Goal: Find specific page/section: Find specific page/section

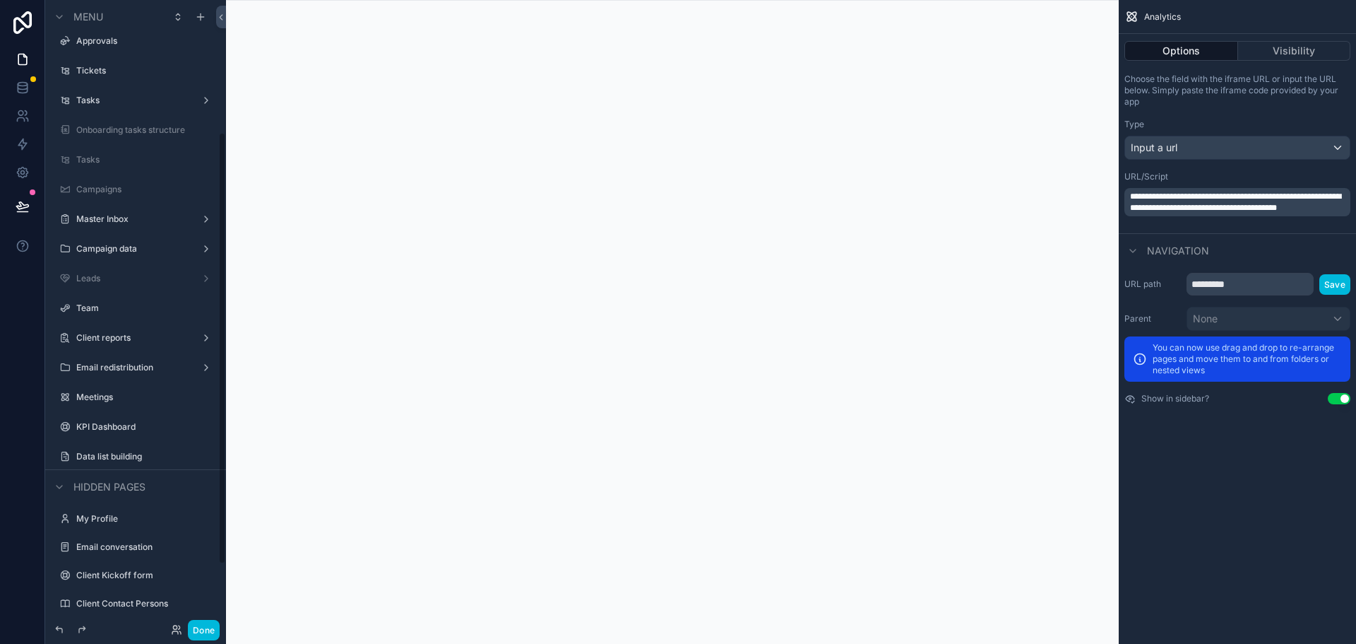
scroll to position [282, 0]
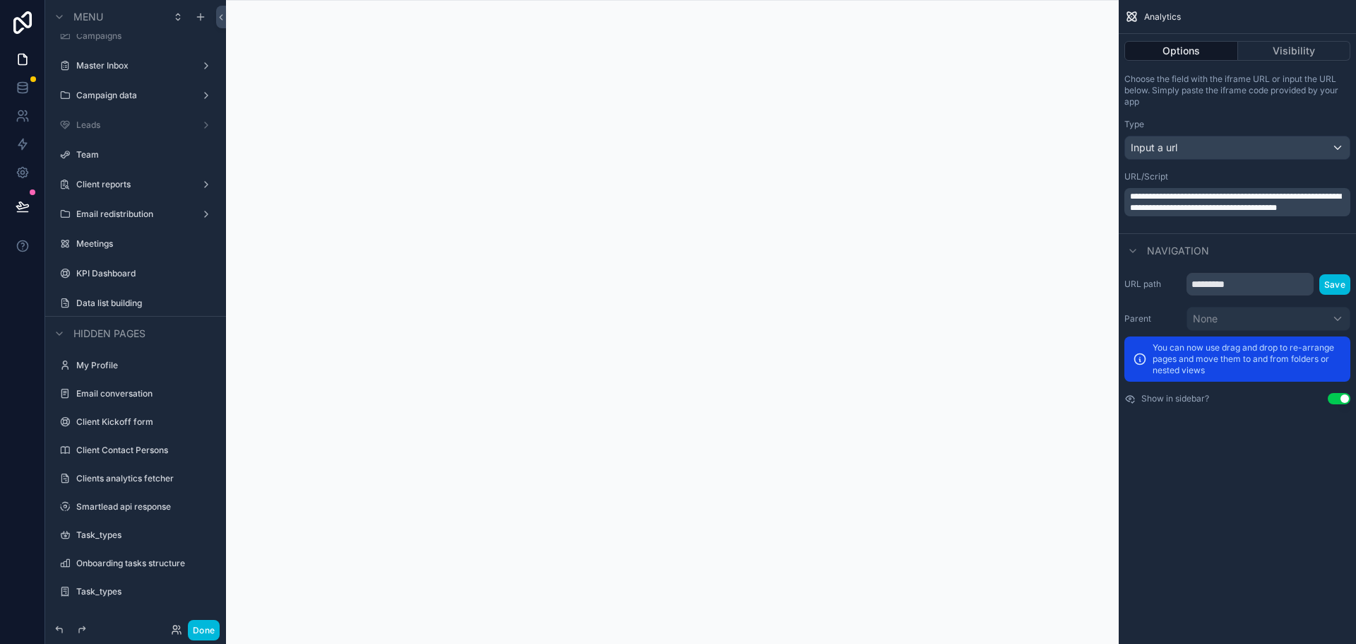
click at [118, 300] on label "Data list building" at bounding box center [142, 302] width 133 height 11
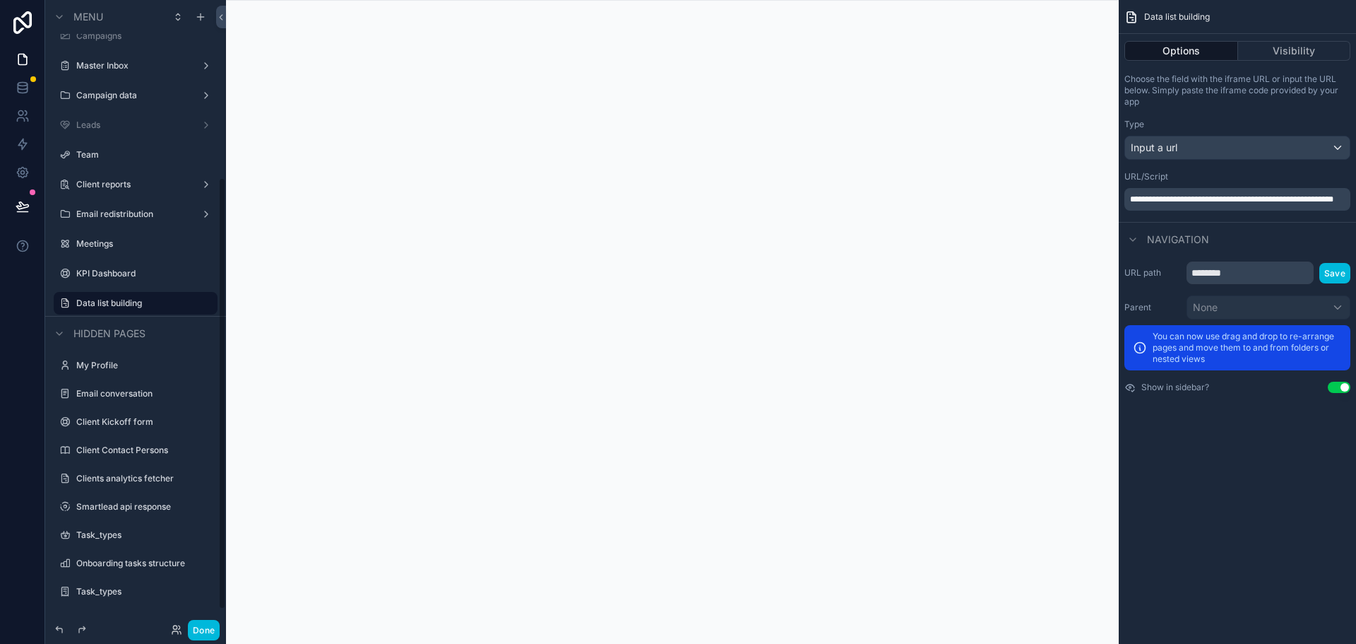
scroll to position [256, 0]
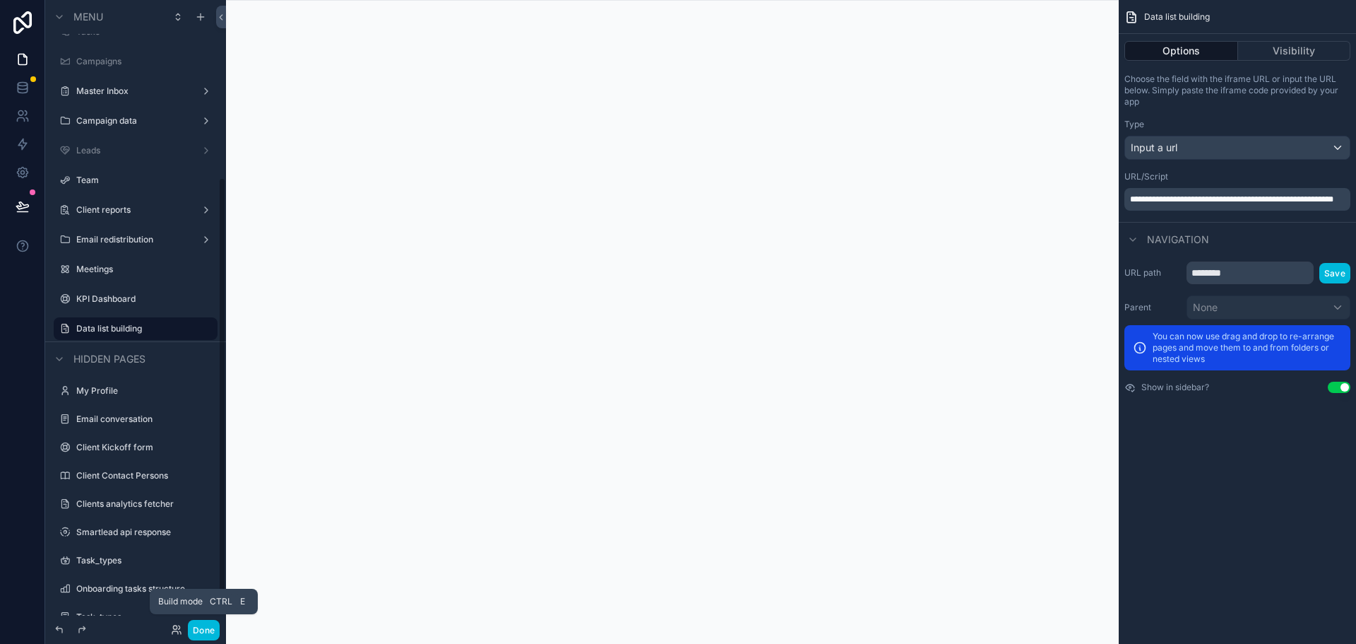
click at [201, 634] on button "Done" at bounding box center [204, 629] width 32 height 20
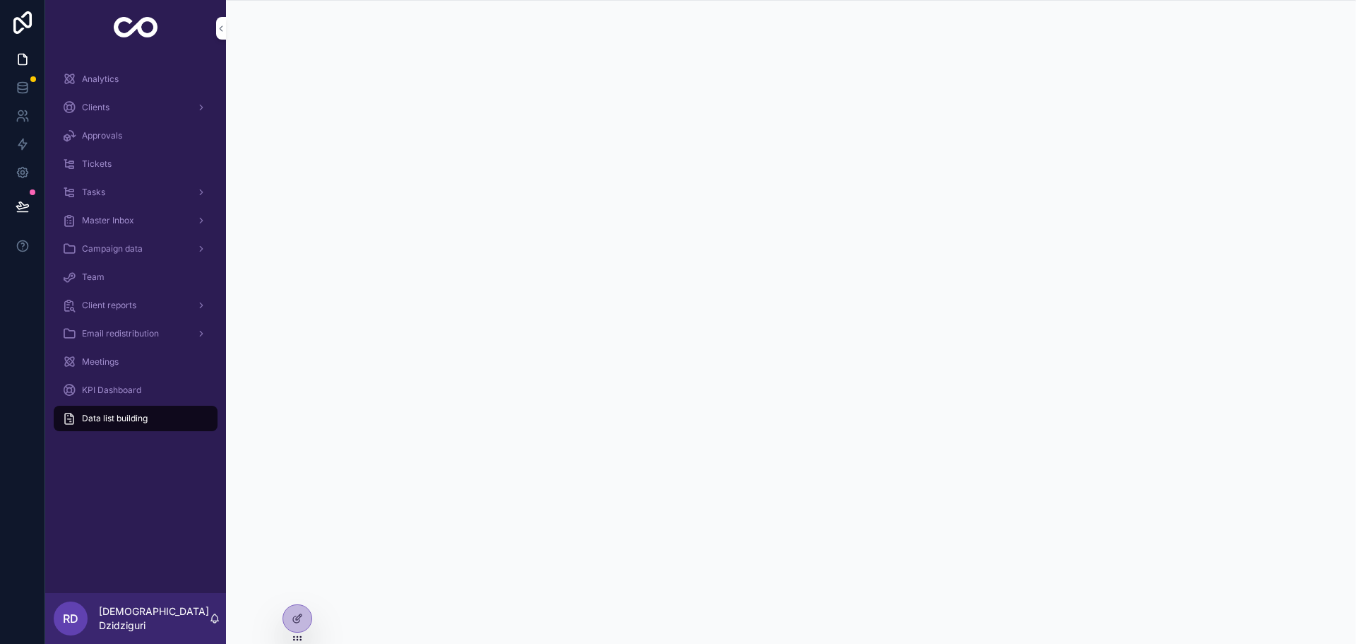
click at [108, 76] on span "Analytics" at bounding box center [100, 78] width 37 height 11
click at [110, 425] on div "Data list building" at bounding box center [135, 418] width 147 height 23
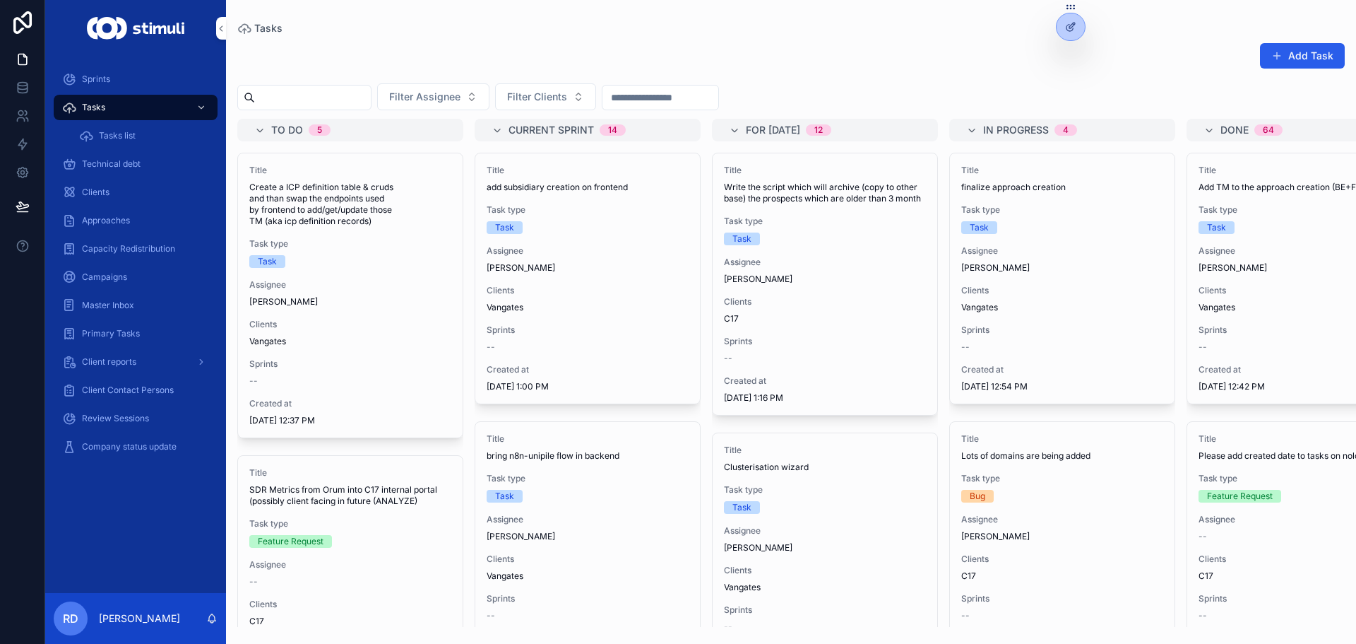
click at [567, 99] on span "Filter Clients" at bounding box center [537, 97] width 60 height 14
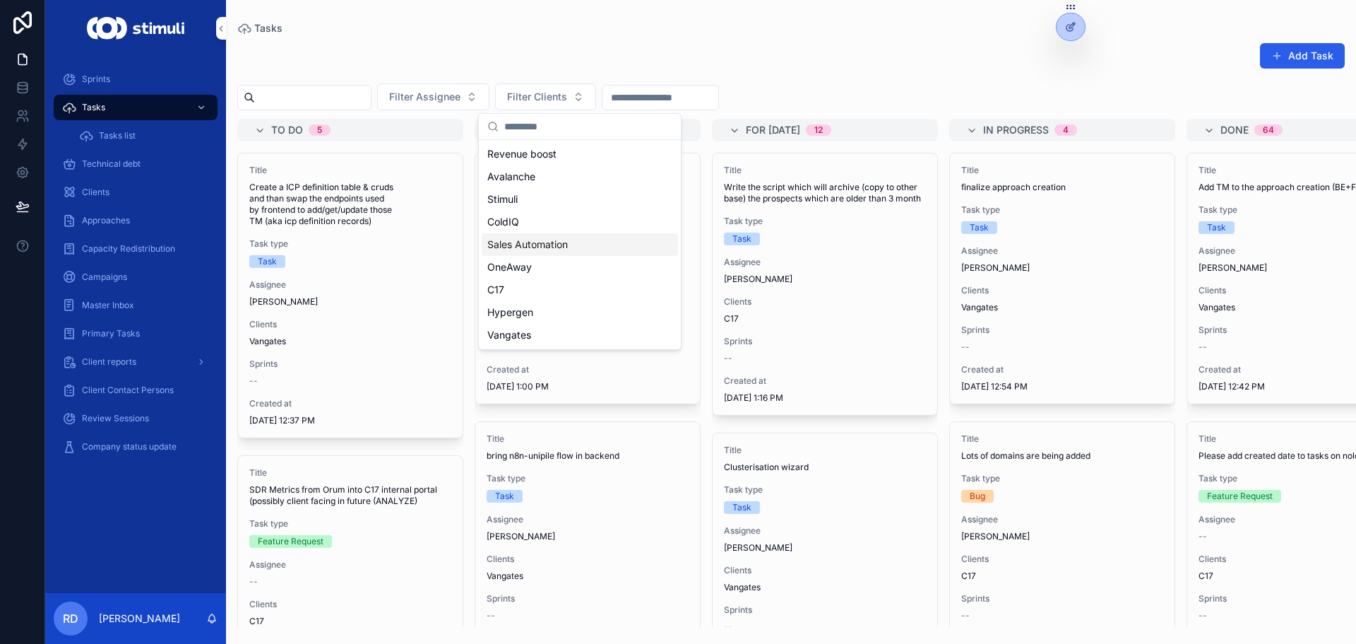
click at [551, 255] on div "Sales Automation" at bounding box center [580, 244] width 196 height 23
